Goal: Check status: Check status

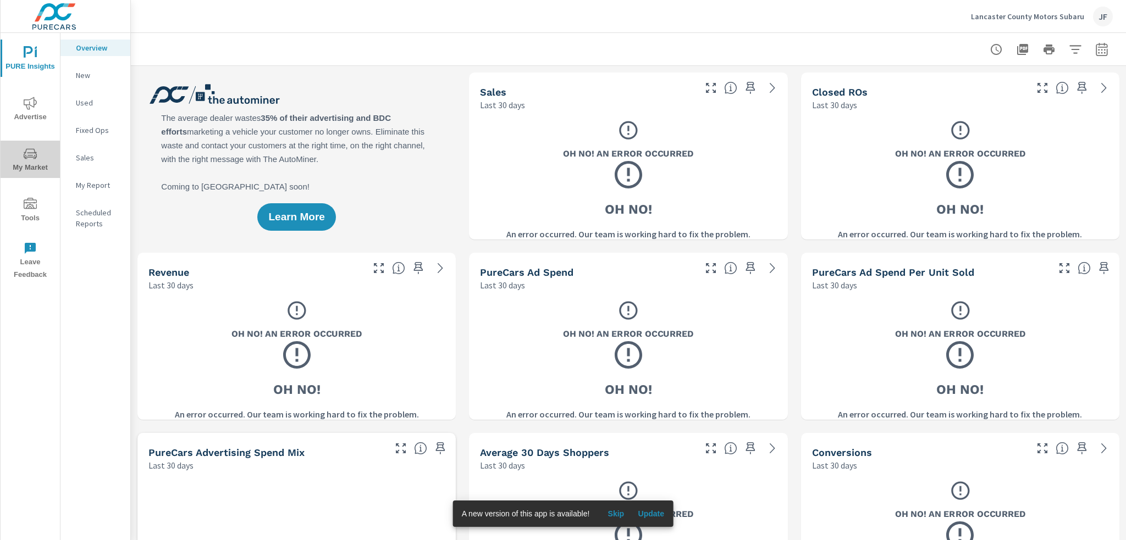
click at [34, 162] on span "My Market" at bounding box center [30, 160] width 53 height 27
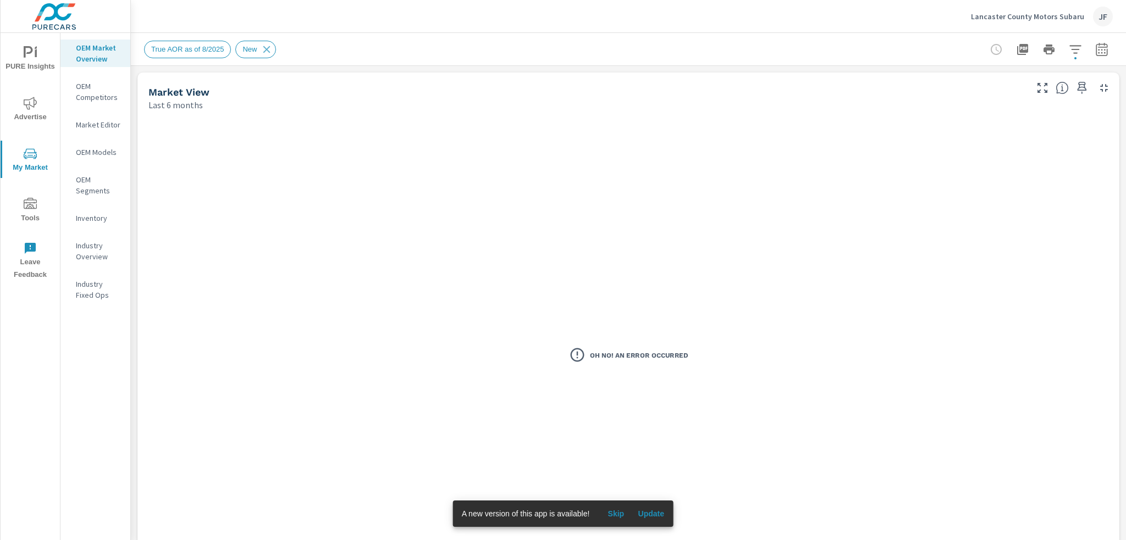
click at [32, 106] on icon "nav menu" at bounding box center [30, 103] width 13 height 13
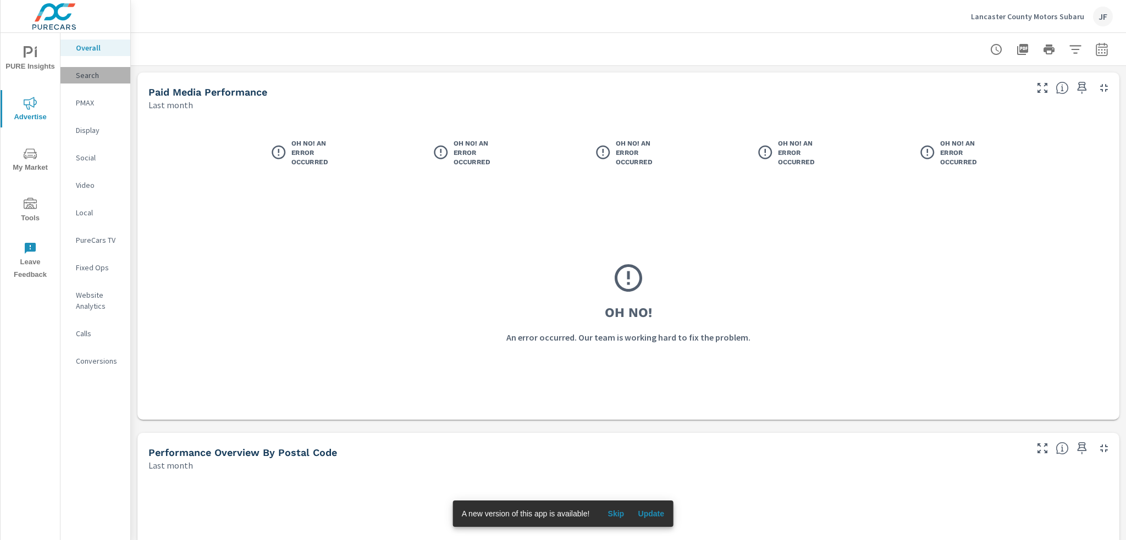
click at [85, 70] on p "Search" at bounding box center [99, 75] width 46 height 11
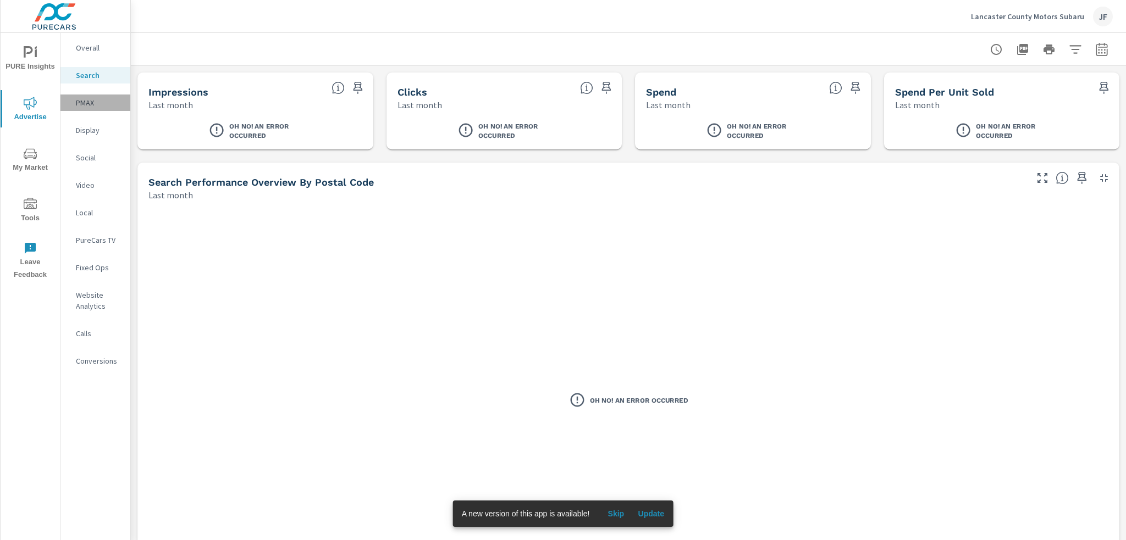
click at [87, 104] on p "PMAX" at bounding box center [99, 102] width 46 height 11
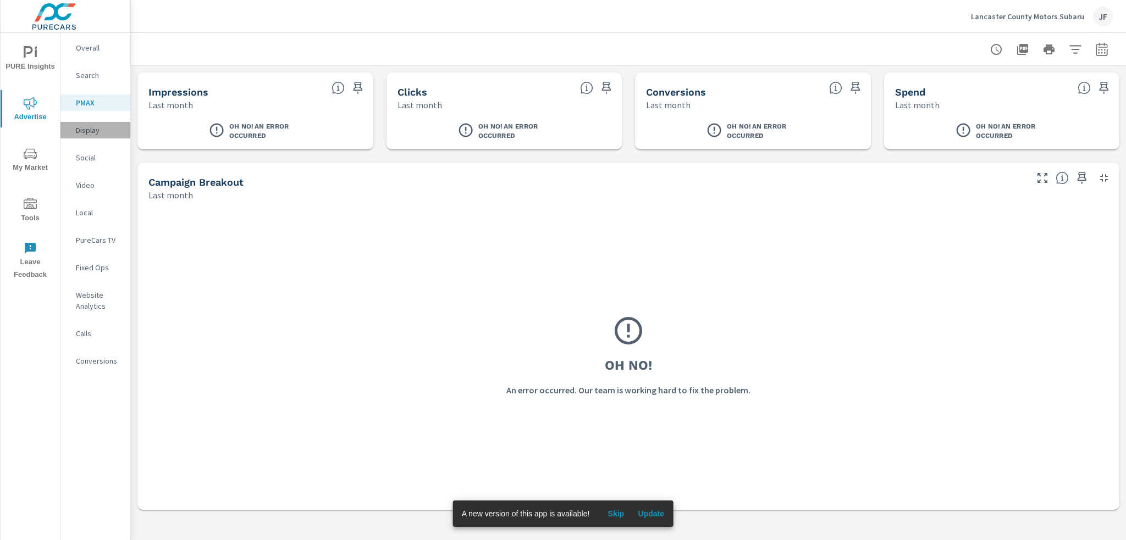
click at [86, 131] on p "Display" at bounding box center [99, 130] width 46 height 11
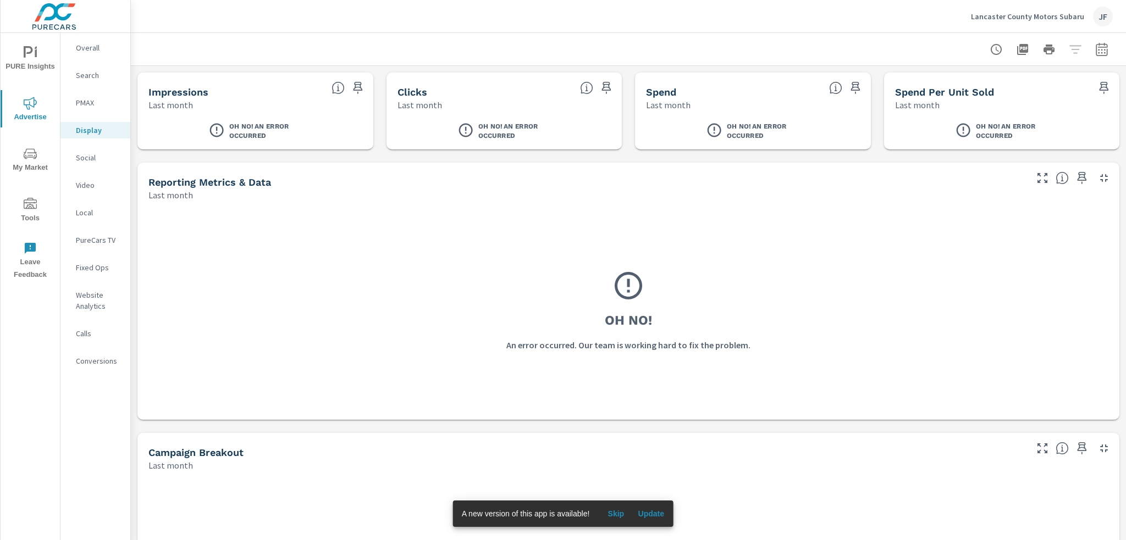
click at [90, 95] on div "PMAX" at bounding box center [95, 103] width 70 height 16
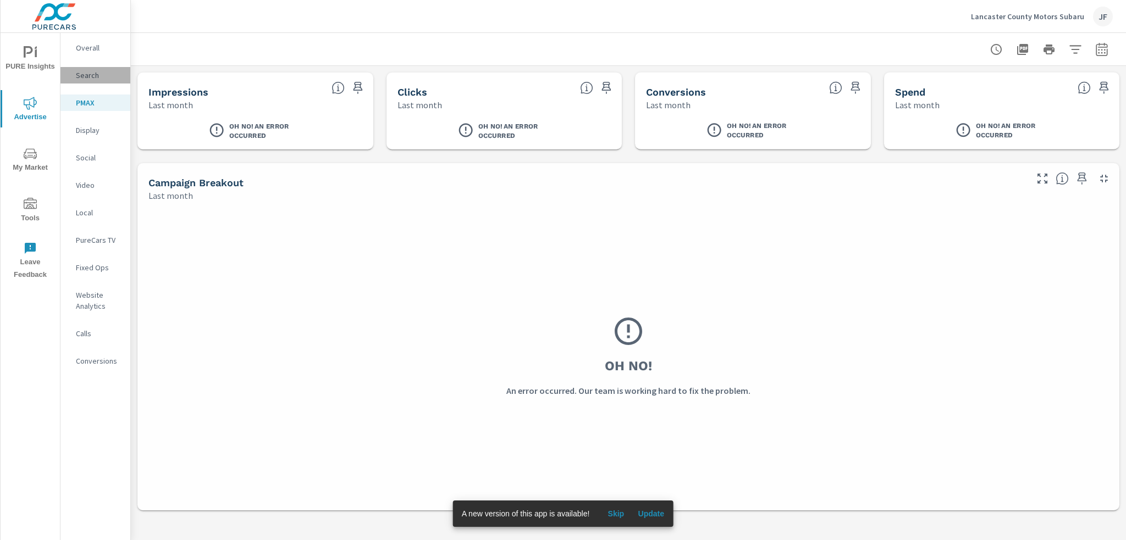
click at [73, 79] on div "Search" at bounding box center [95, 75] width 70 height 16
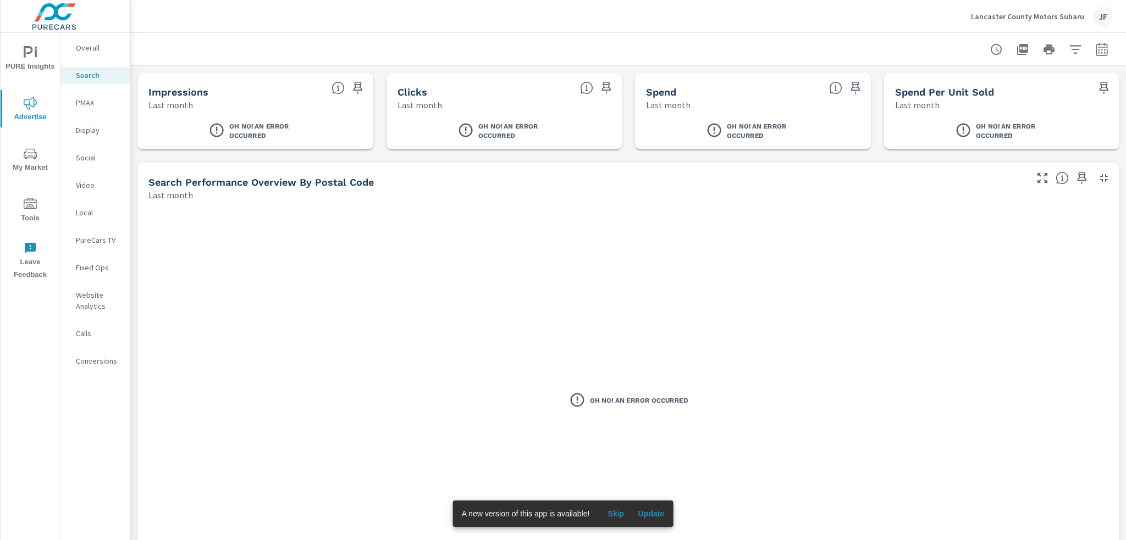
drag, startPoint x: 1115, startPoint y: 52, endPoint x: 1109, endPoint y: 53, distance: 6.1
click at [1114, 52] on div at bounding box center [628, 49] width 995 height 32
click at [1101, 52] on button "button" at bounding box center [1101, 49] width 22 height 22
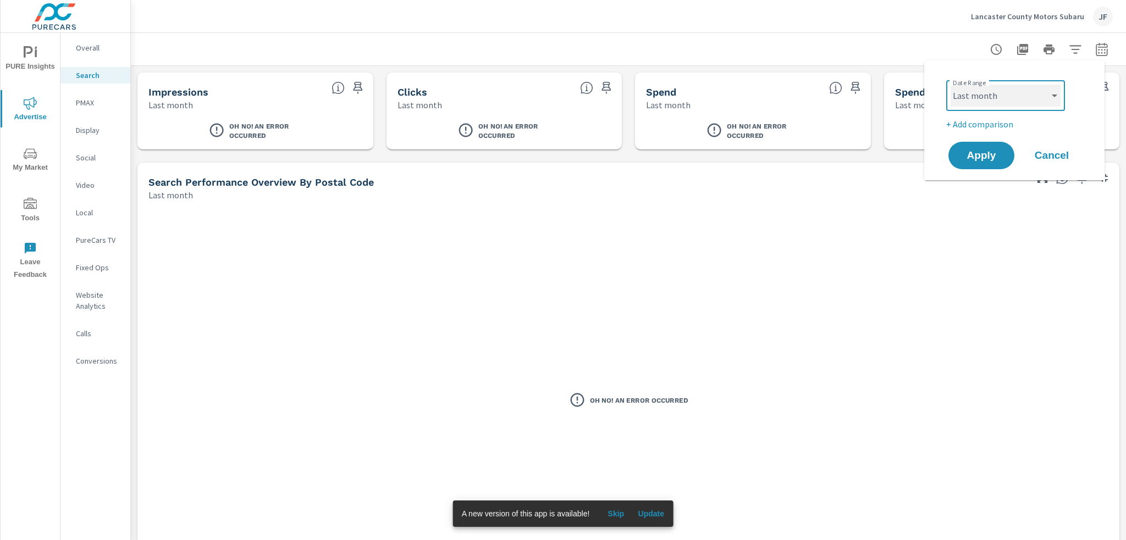
click at [1049, 93] on select "Custom [DATE] Last week Last 7 days Last 14 days Last 30 days Last 45 days Last…" at bounding box center [1005, 96] width 110 height 22
click at [950, 85] on select "Custom [DATE] Last week Last 7 days Last 14 days Last 30 days Last 45 days Last…" at bounding box center [1005, 96] width 110 height 22
select select "Last 30 days"
click at [976, 147] on button "Apply" at bounding box center [981, 155] width 68 height 29
